Goal: Check status: Check status

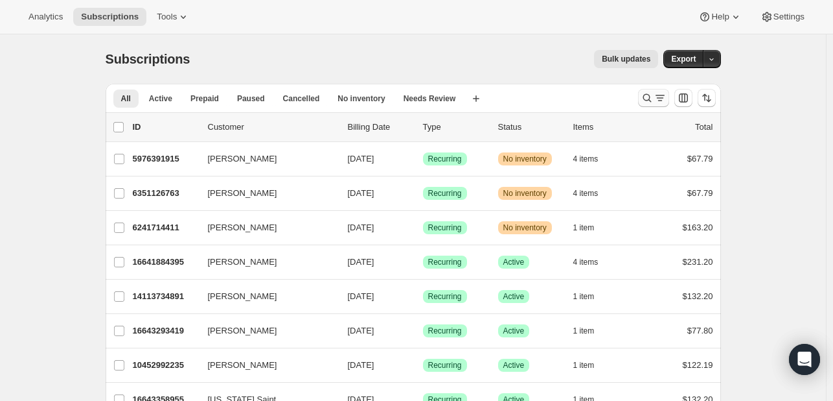
click at [647, 102] on icon "Search and filter results" at bounding box center [647, 97] width 13 height 13
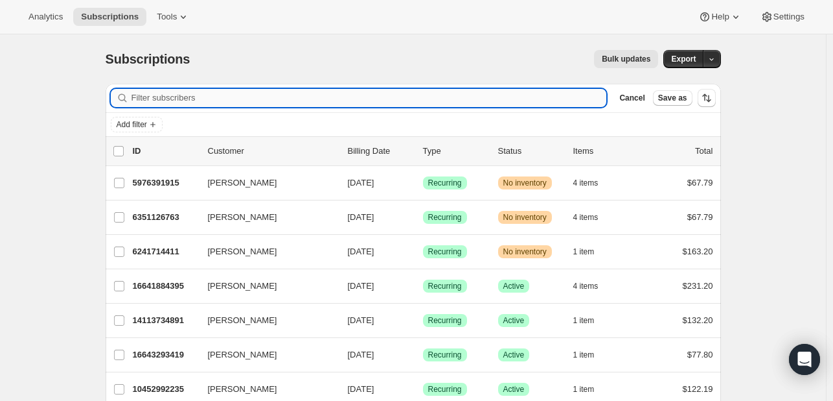
paste input "[EMAIL_ADDRESS][DOMAIN_NAME]"
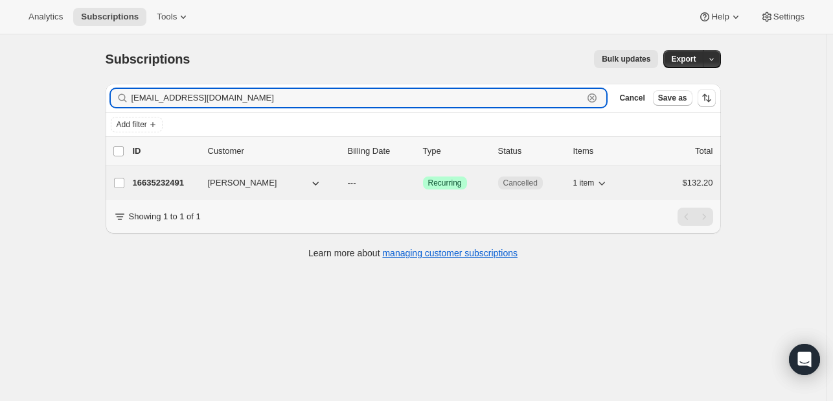
type input "[EMAIL_ADDRESS][DOMAIN_NAME]"
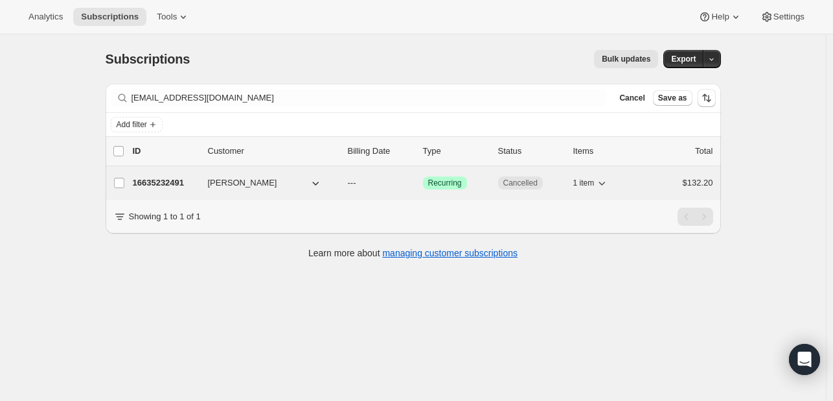
click at [181, 181] on p "16635232491" at bounding box center [165, 182] width 65 height 13
